Goal: Find specific page/section: Find specific page/section

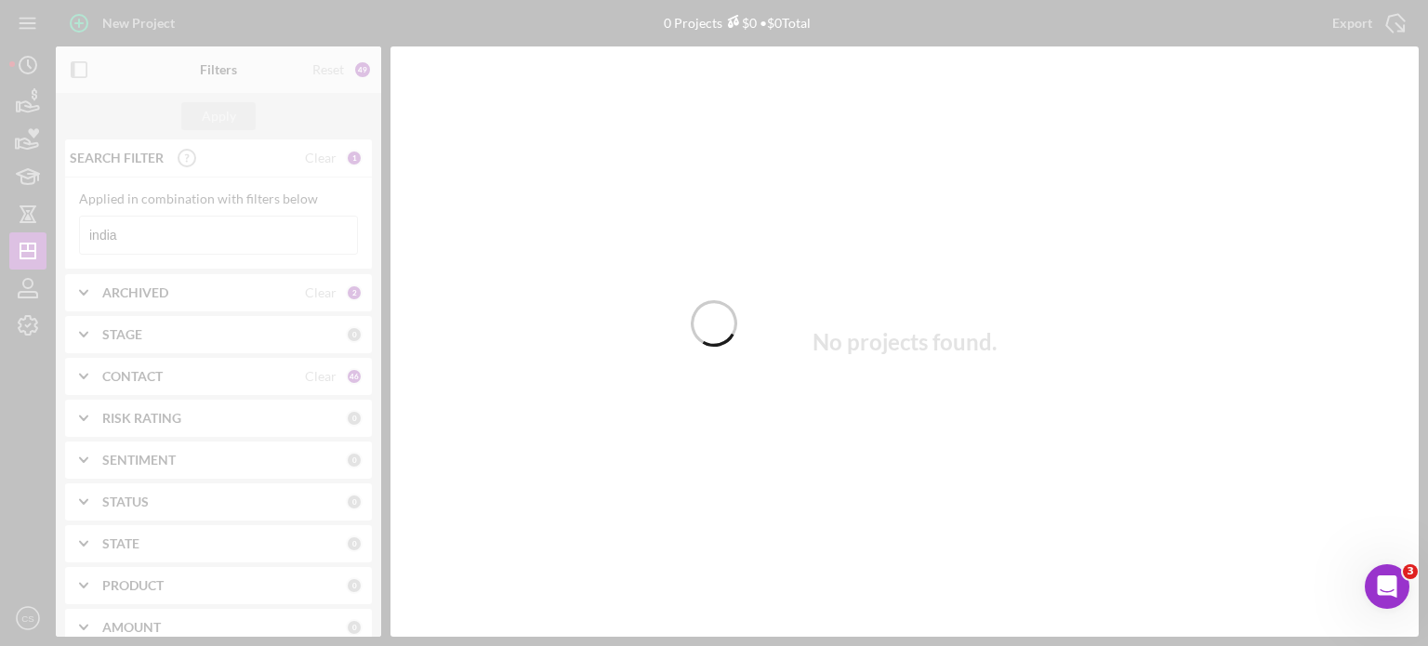
click at [126, 237] on div at bounding box center [714, 323] width 1428 height 646
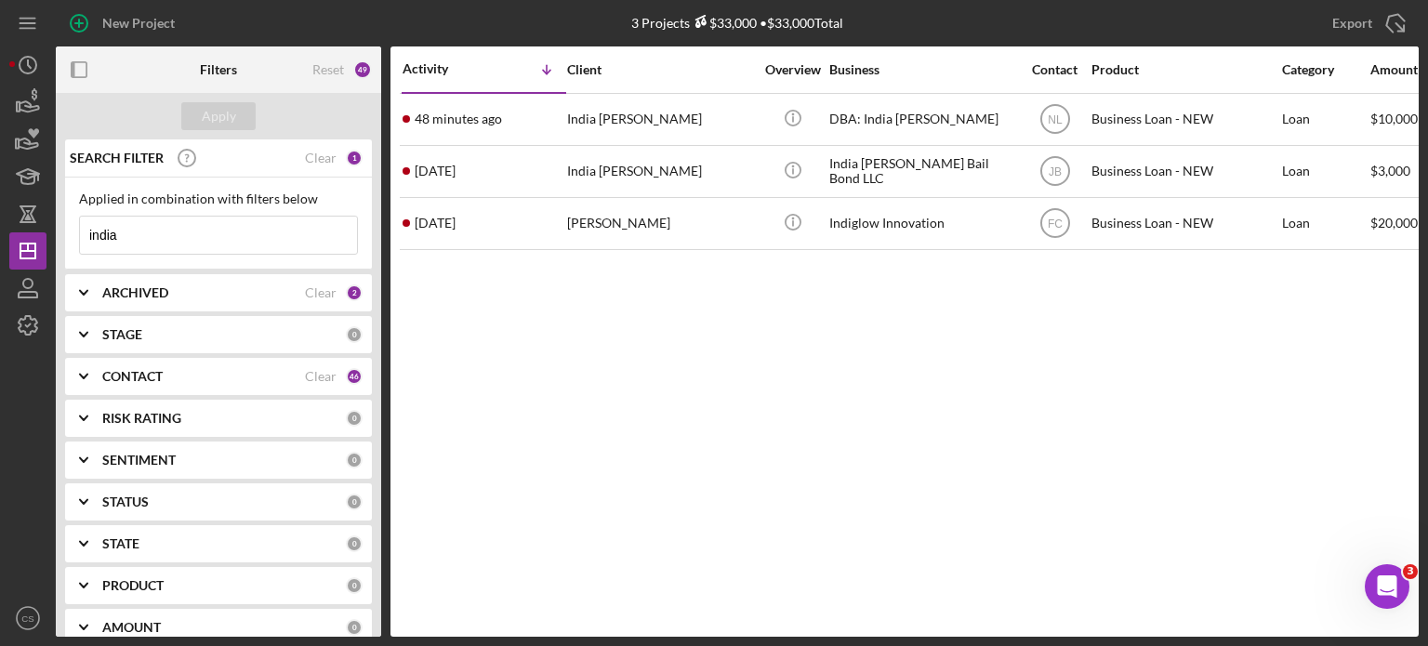
drag, startPoint x: 129, startPoint y: 235, endPoint x: 0, endPoint y: 235, distance: 129.3
click at [0, 235] on div "New Project 3 Projects $33,000 • $33,000 Total india Export Icon/Export Filters…" at bounding box center [714, 323] width 1428 height 646
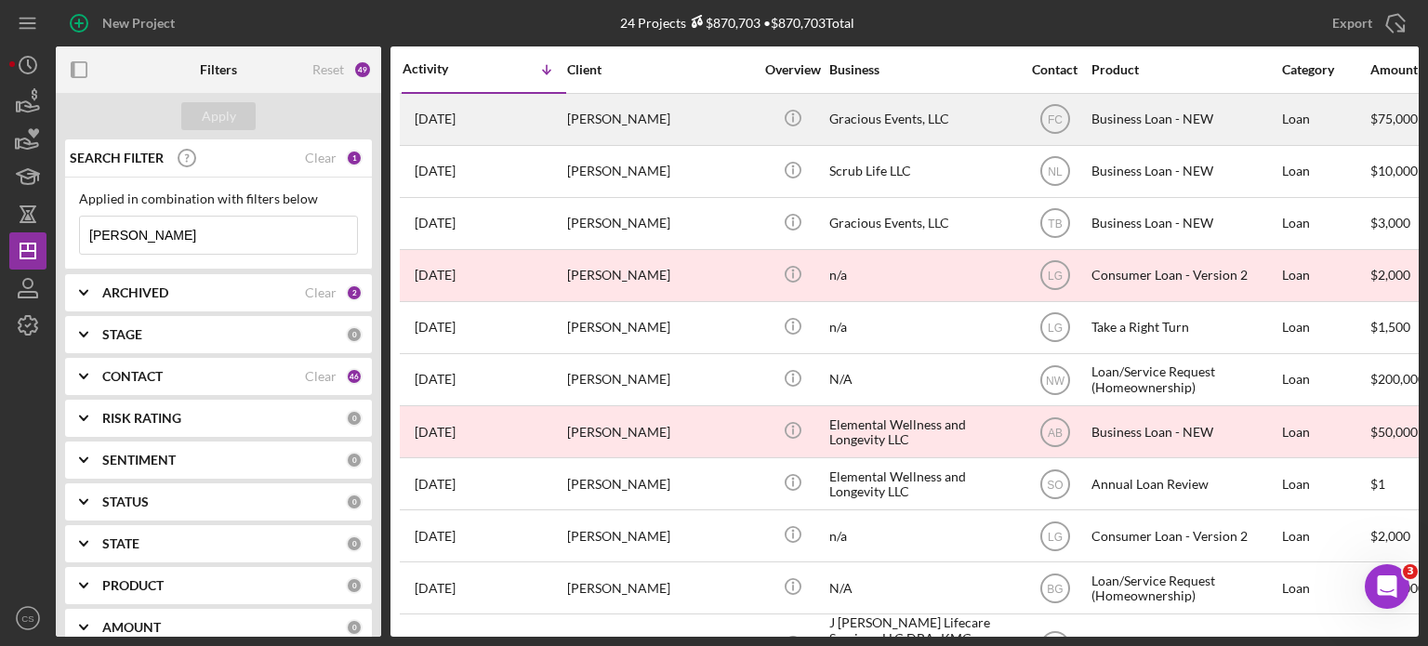
type input "[PERSON_NAME]"
click at [583, 122] on div "[PERSON_NAME]" at bounding box center [660, 119] width 186 height 49
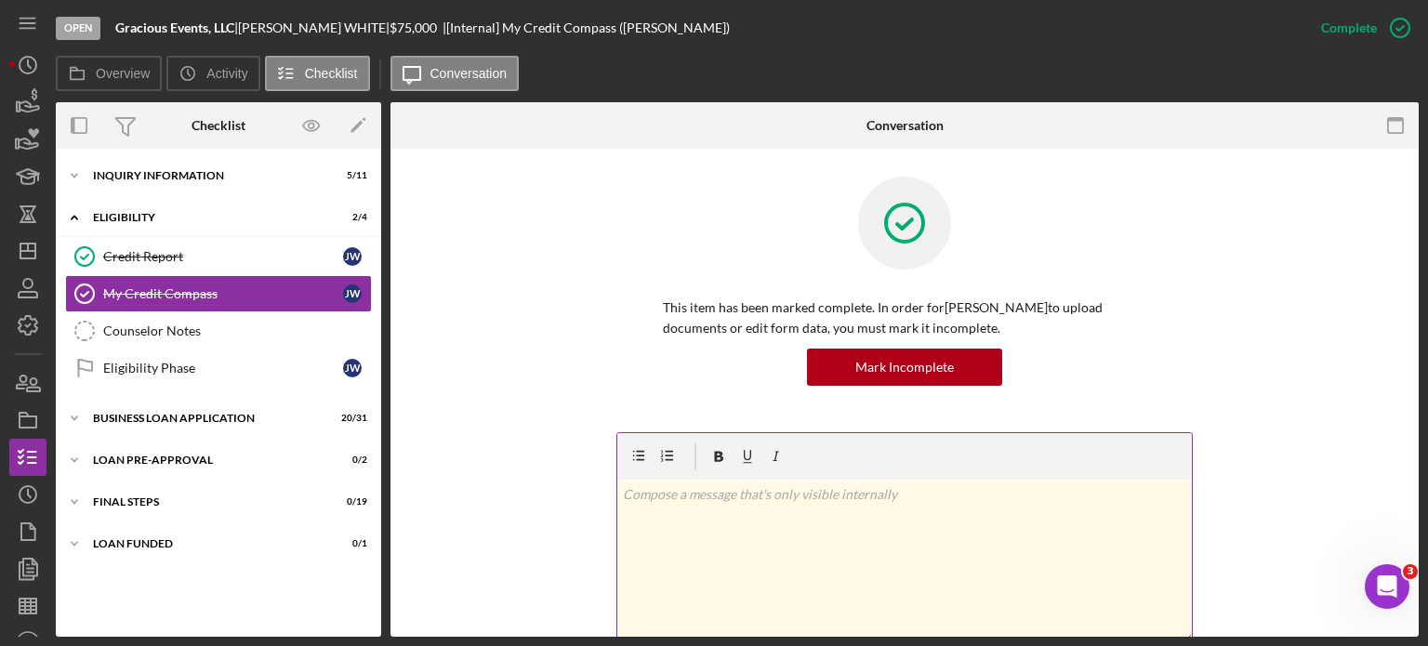
scroll to position [93, 0]
